Goal: Task Accomplishment & Management: Use online tool/utility

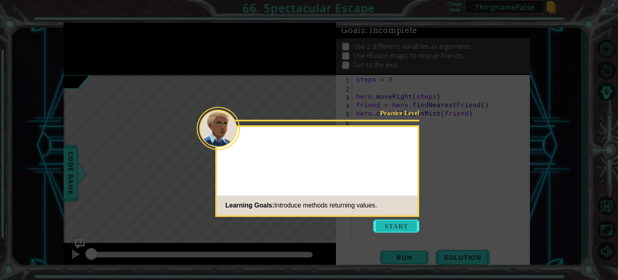
click at [399, 222] on button "Start" at bounding box center [397, 225] width 46 height 13
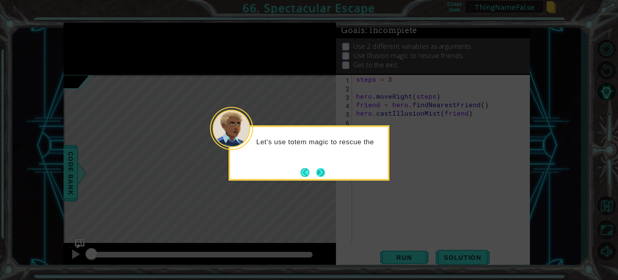
click at [323, 175] on button "Next" at bounding box center [320, 172] width 9 height 9
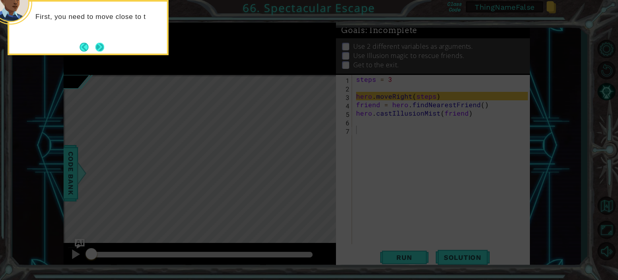
click at [104, 50] on button "Next" at bounding box center [99, 47] width 9 height 9
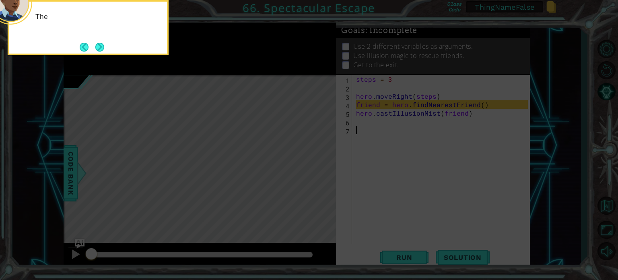
click at [107, 50] on div "The" at bounding box center [88, 27] width 161 height 55
click at [100, 46] on button "Next" at bounding box center [99, 47] width 9 height 9
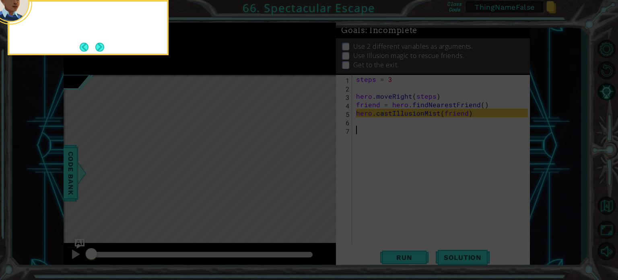
click at [100, 46] on button "Next" at bounding box center [99, 47] width 9 height 9
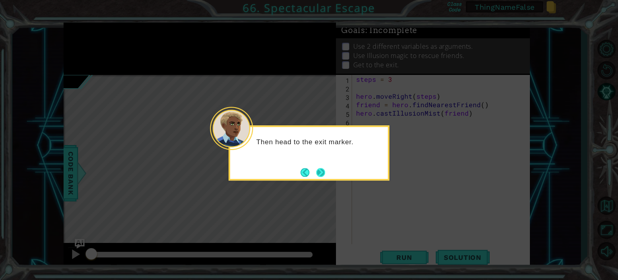
click at [322, 170] on button "Next" at bounding box center [320, 172] width 9 height 9
